Goal: Task Accomplishment & Management: Use online tool/utility

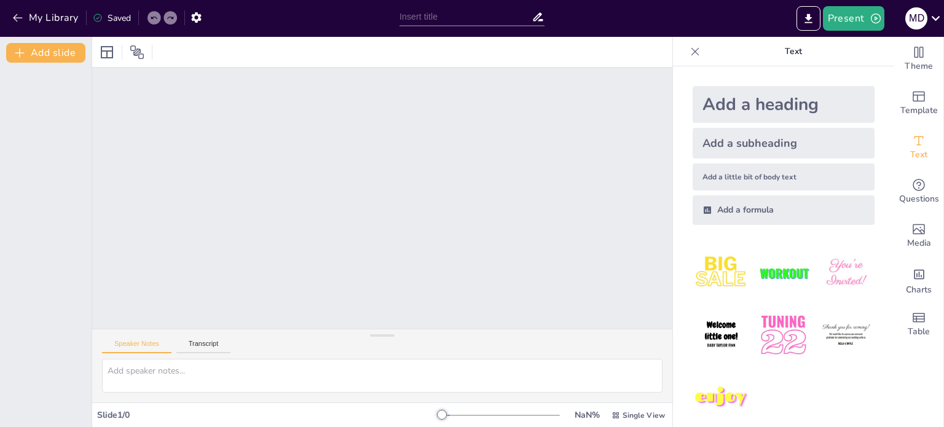
click at [659, 47] on div at bounding box center [382, 52] width 580 height 30
click at [191, 382] on textarea at bounding box center [382, 376] width 560 height 34
click at [222, 331] on div "Speaker Notes Transcript" at bounding box center [382, 343] width 580 height 29
click at [192, 340] on button "Transcript" at bounding box center [203, 347] width 55 height 14
click at [147, 337] on div "Speaker Notes Transcript" at bounding box center [382, 343] width 580 height 29
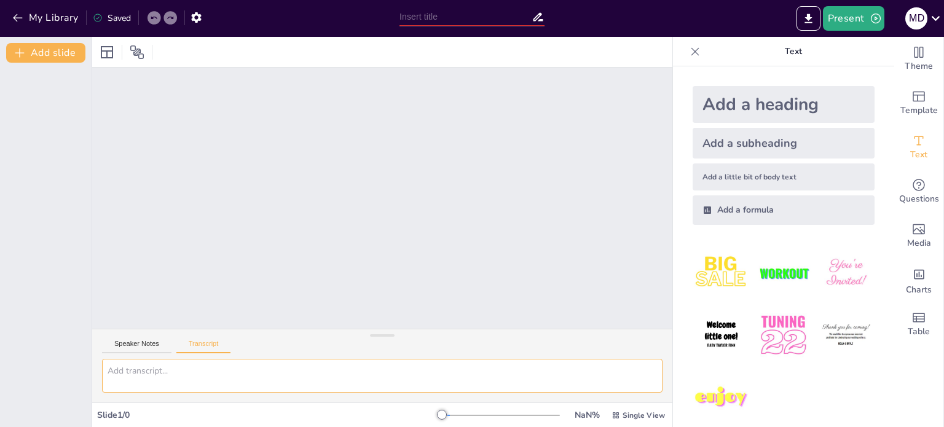
click at [188, 388] on textarea at bounding box center [382, 376] width 560 height 34
click at [160, 421] on div "Slide 1 / 0 NaN % Single View" at bounding box center [382, 415] width 580 height 20
drag, startPoint x: 436, startPoint y: 414, endPoint x: 463, endPoint y: 415, distance: 27.1
click at [463, 415] on div at bounding box center [501, 415] width 118 height 10
click at [447, 413] on div at bounding box center [501, 415] width 118 height 10
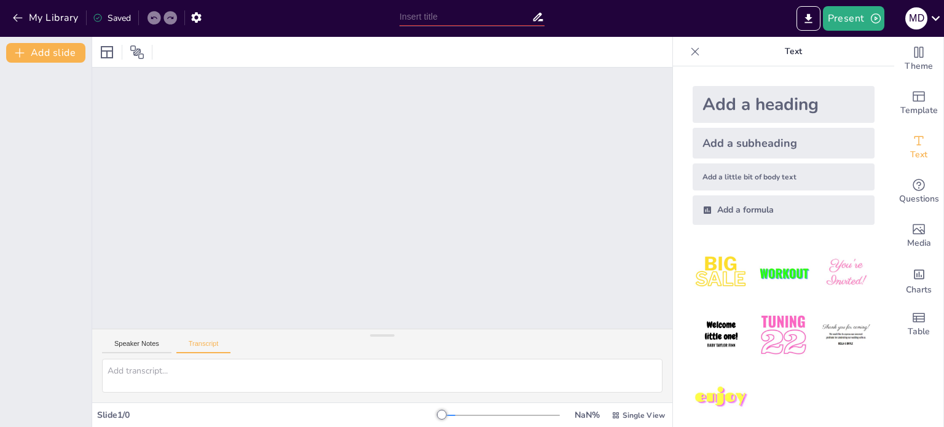
click at [171, 18] on icon at bounding box center [169, 17] width 7 height 7
click at [149, 17] on div at bounding box center [154, 18] width 14 height 14
click at [858, 14] on button "Present" at bounding box center [853, 18] width 61 height 25
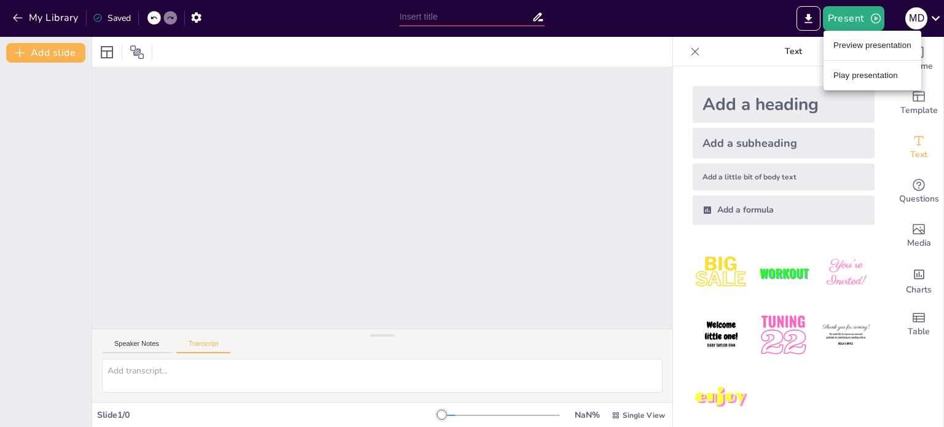
click at [863, 49] on li "Preview presentation" at bounding box center [872, 46] width 98 height 20
